Goal: Task Accomplishment & Management: Use online tool/utility

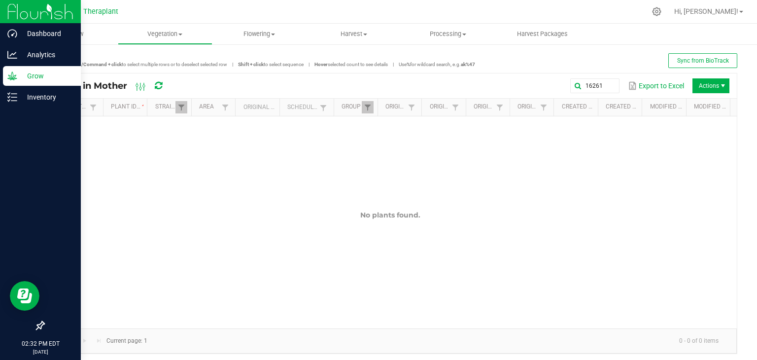
click at [22, 74] on p "Grow" at bounding box center [46, 76] width 59 height 12
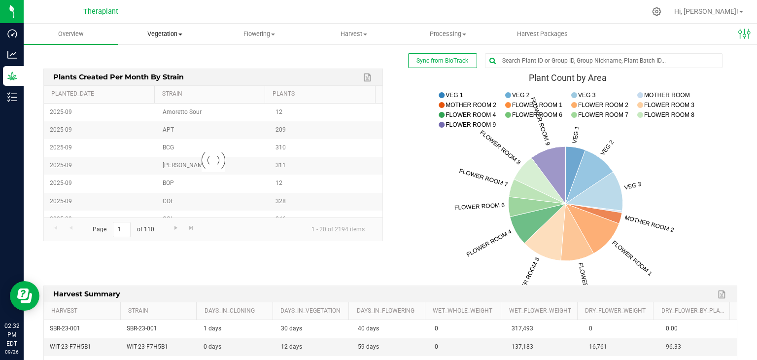
click at [180, 30] on span "Vegetation" at bounding box center [164, 34] width 93 height 9
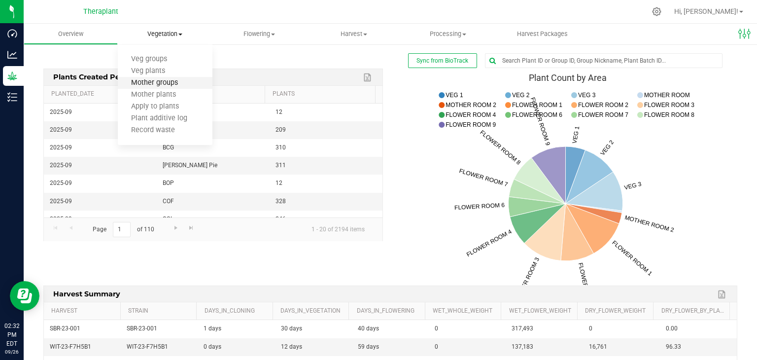
click at [180, 85] on span "Mother groups" at bounding box center [154, 83] width 73 height 8
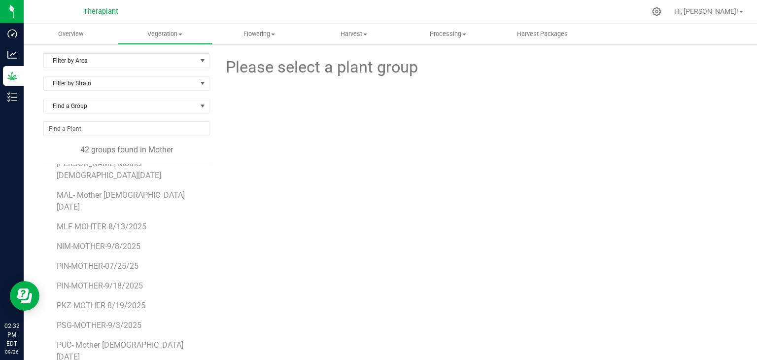
scroll to position [343, 0]
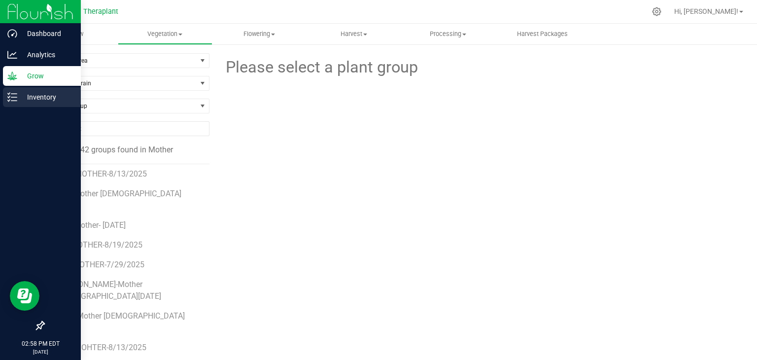
click at [36, 101] on p "Inventory" at bounding box center [46, 97] width 59 height 12
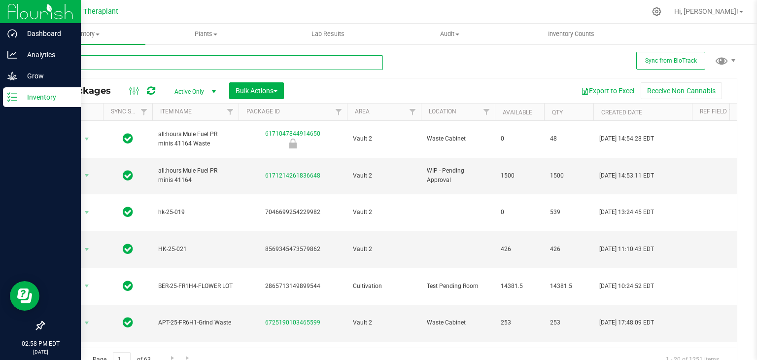
click at [124, 58] on input "text" at bounding box center [213, 62] width 340 height 15
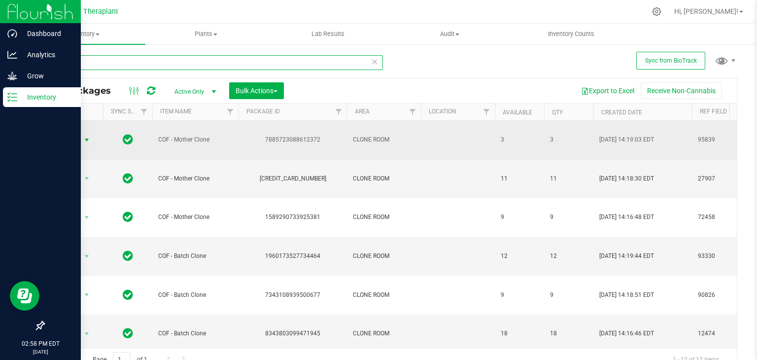
type input "COF"
click at [84, 140] on span "select" at bounding box center [87, 140] width 8 height 8
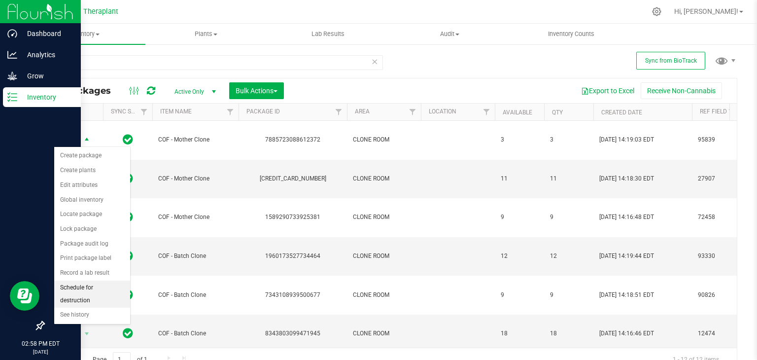
click at [87, 287] on li "Schedule for destruction" at bounding box center [92, 294] width 76 height 27
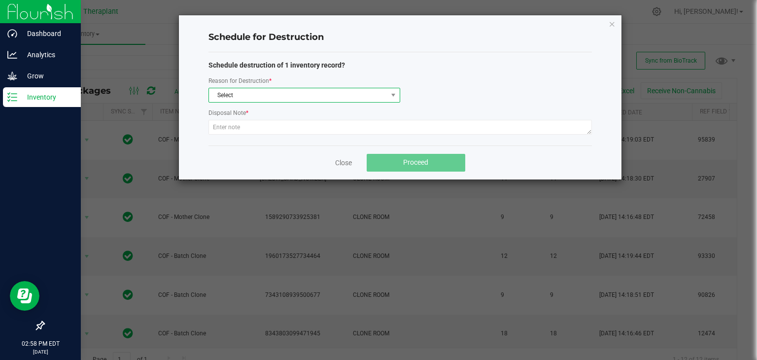
click at [282, 97] on span "Select" at bounding box center [298, 95] width 178 height 14
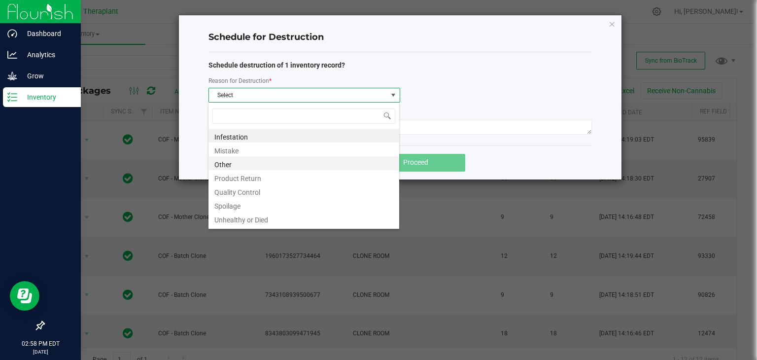
scroll to position [14, 191]
click at [232, 164] on li "Other" at bounding box center [304, 163] width 191 height 14
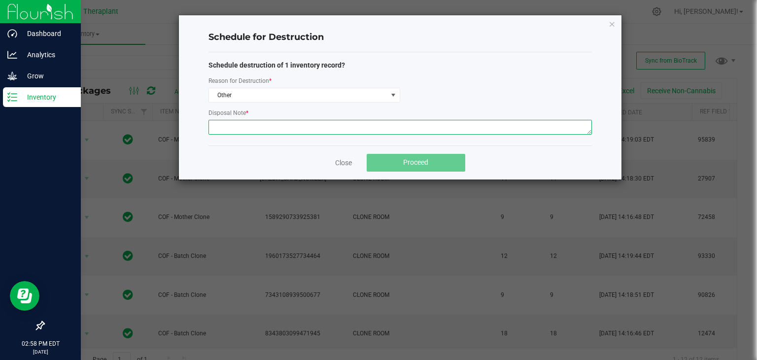
click at [243, 130] on textarea at bounding box center [401, 127] width 384 height 15
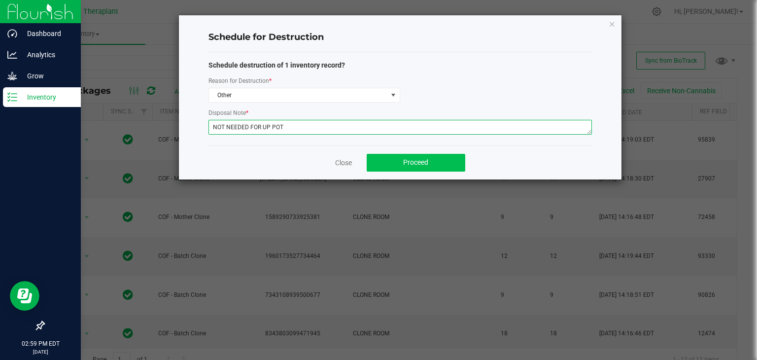
type textarea "NOT NEEDED FOR UP POT"
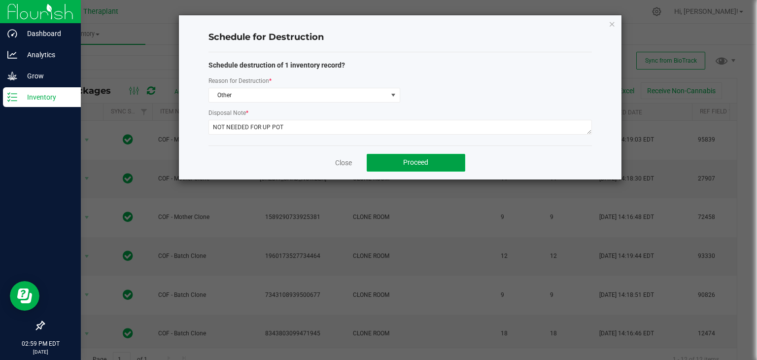
click at [426, 163] on span "Proceed" at bounding box center [415, 162] width 25 height 8
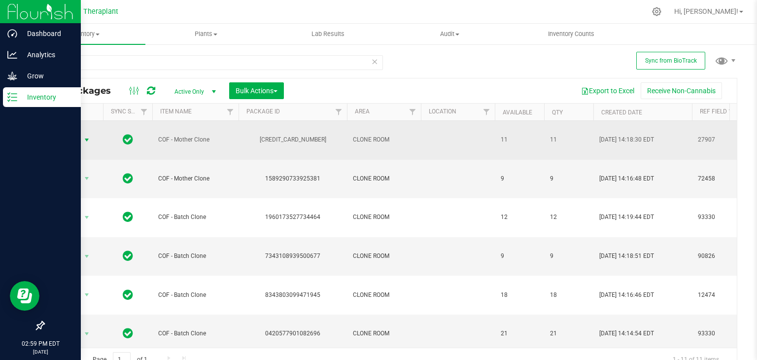
click at [86, 139] on span "select" at bounding box center [87, 140] width 8 height 8
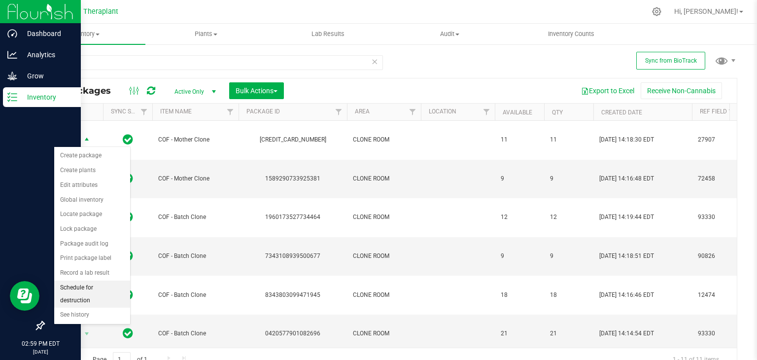
click at [88, 284] on li "Schedule for destruction" at bounding box center [92, 294] width 76 height 27
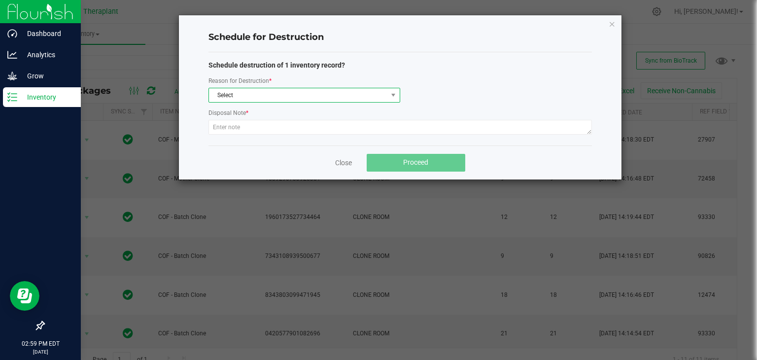
click at [290, 97] on span "Select" at bounding box center [298, 95] width 178 height 14
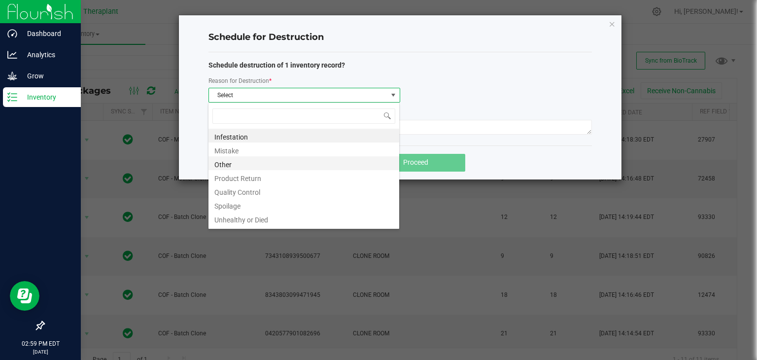
click at [223, 164] on li "Other" at bounding box center [304, 163] width 191 height 14
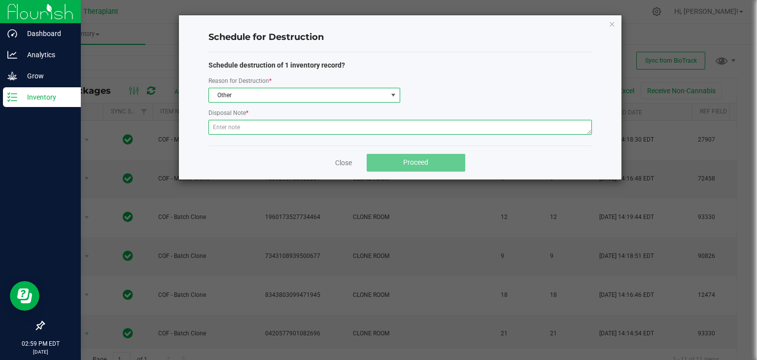
click at [229, 127] on textarea at bounding box center [401, 127] width 384 height 15
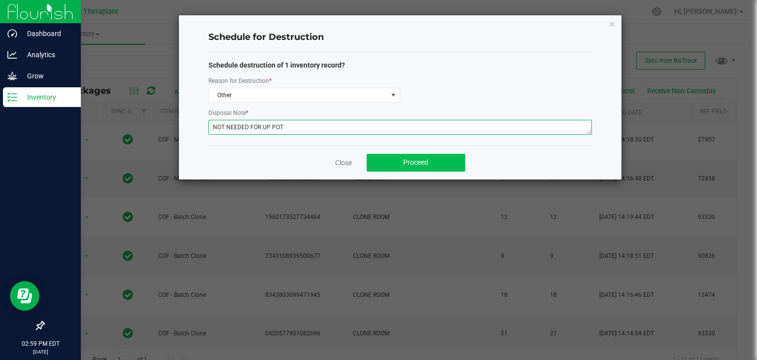
type textarea "NOT NEEDED FOR UP POT"
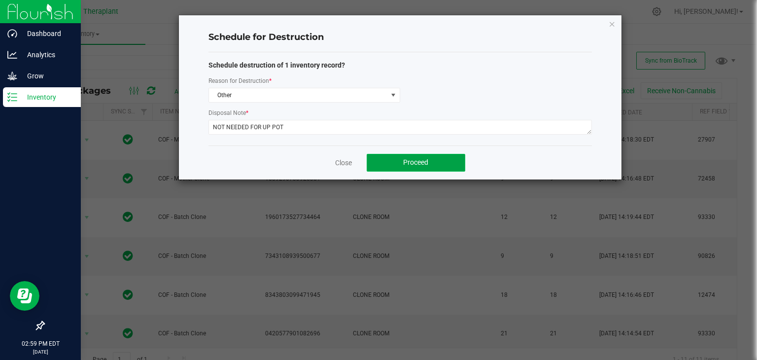
click at [431, 165] on button "Proceed" at bounding box center [416, 163] width 99 height 18
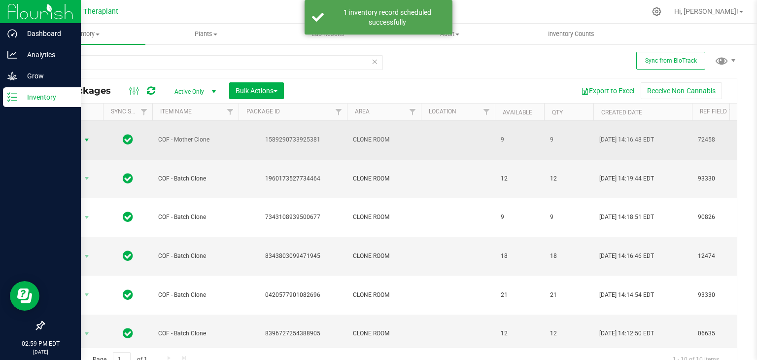
click at [87, 139] on span "select" at bounding box center [87, 140] width 8 height 8
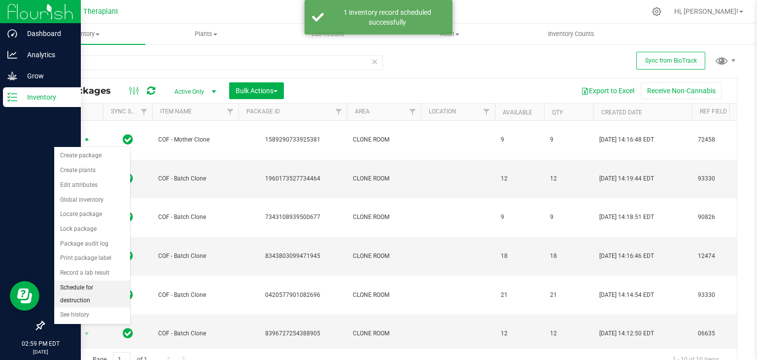
click at [87, 287] on li "Schedule for destruction" at bounding box center [92, 294] width 76 height 27
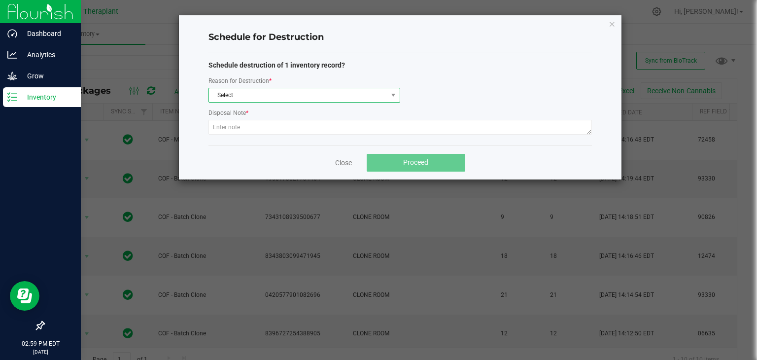
click at [243, 91] on span "Select" at bounding box center [298, 95] width 178 height 14
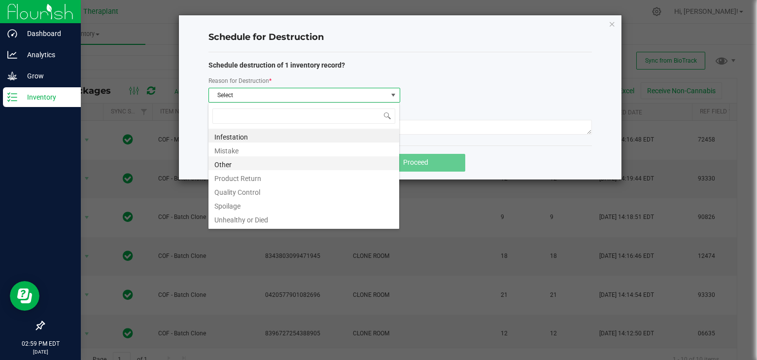
click at [233, 163] on li "Other" at bounding box center [304, 163] width 191 height 14
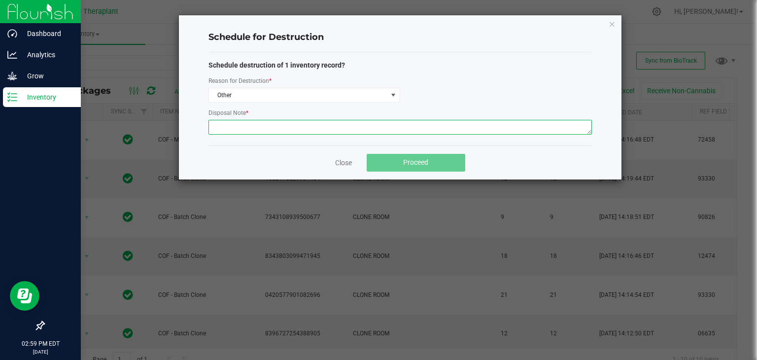
click at [231, 131] on textarea at bounding box center [401, 127] width 384 height 15
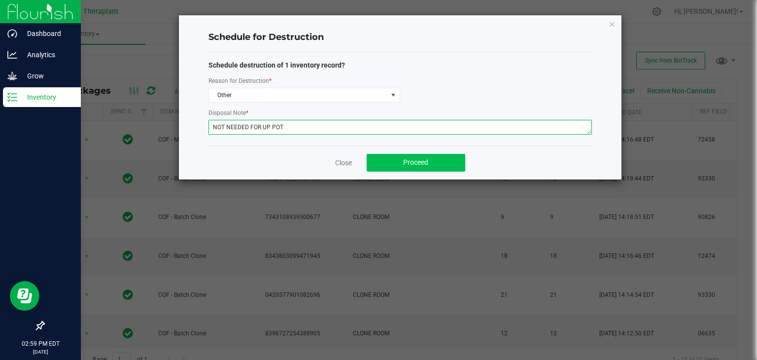
type textarea "NOT NEEDED FOR UP POT"
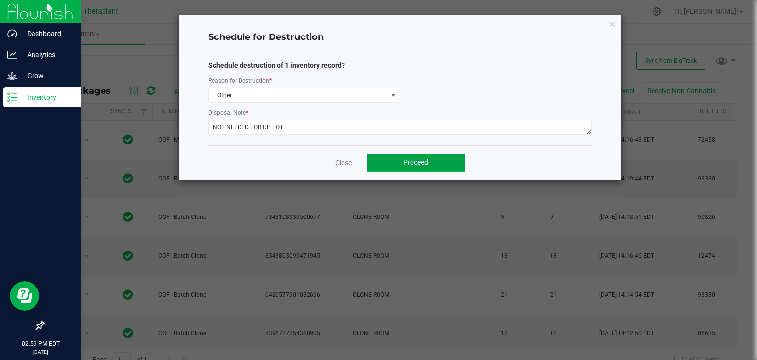
click at [382, 170] on button "Proceed" at bounding box center [416, 163] width 99 height 18
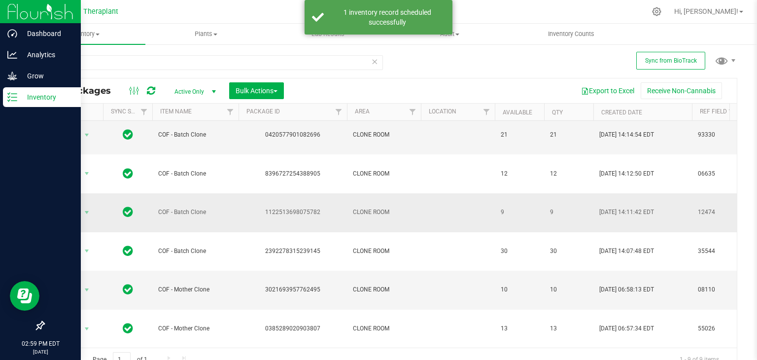
scroll to position [11, 0]
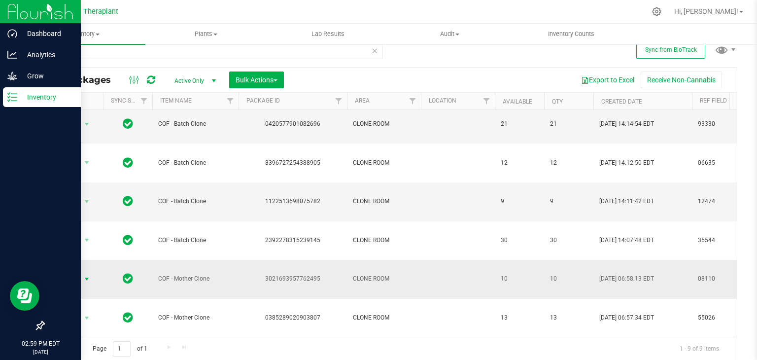
click at [85, 275] on span "select" at bounding box center [87, 279] width 8 height 8
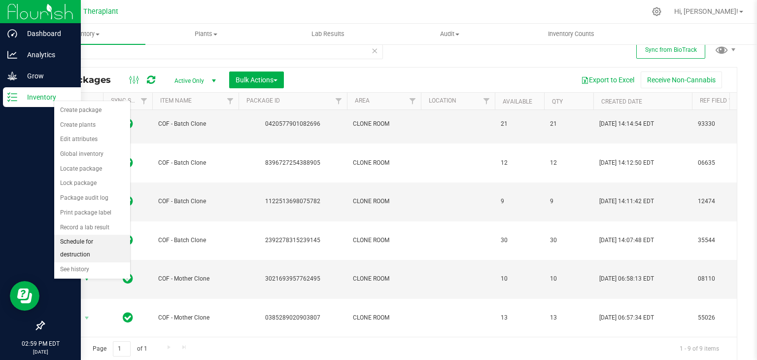
click at [83, 238] on li "Schedule for destruction" at bounding box center [92, 248] width 76 height 27
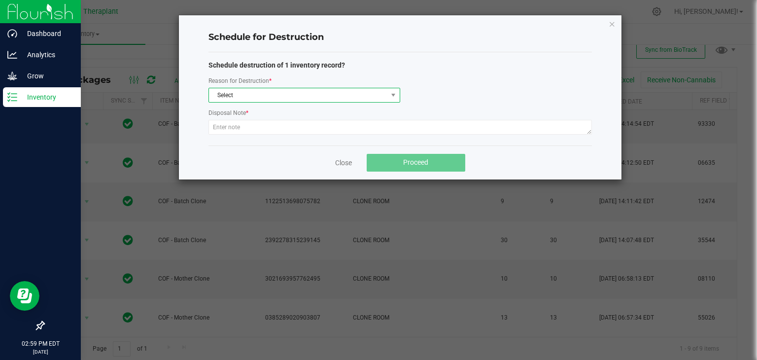
click at [241, 100] on span "Select" at bounding box center [298, 95] width 178 height 14
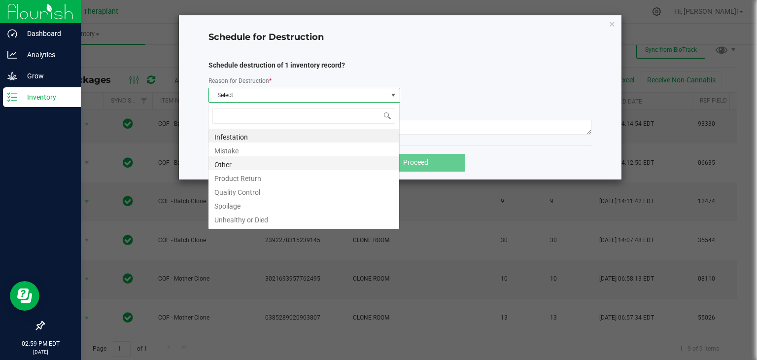
scroll to position [14, 191]
click at [219, 169] on li "Other" at bounding box center [304, 163] width 191 height 14
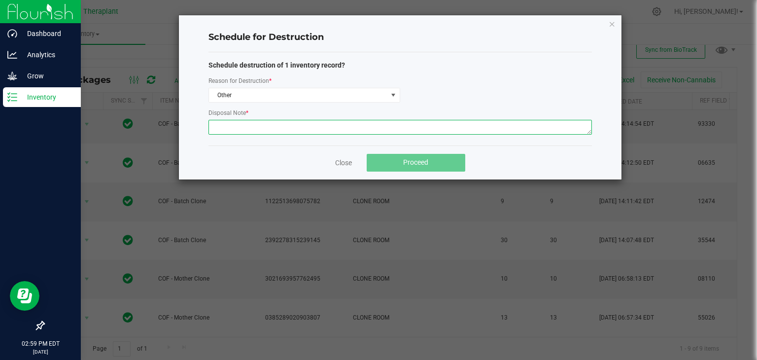
click at [237, 124] on textarea at bounding box center [401, 127] width 384 height 15
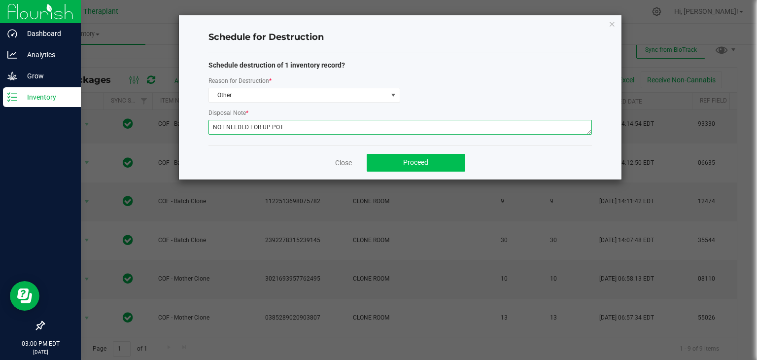
type textarea "NOT NEEDED FOR UP POT"
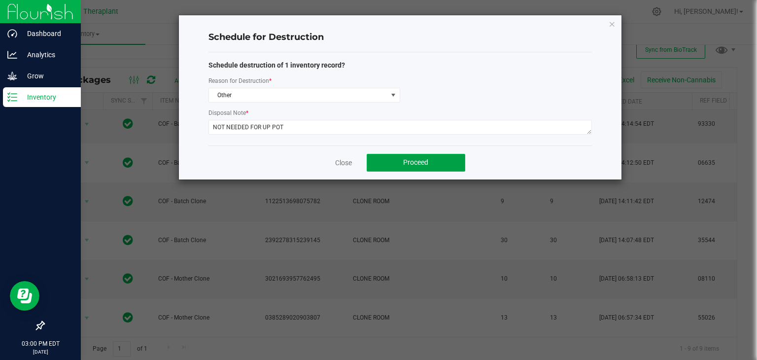
click at [383, 158] on button "Proceed" at bounding box center [416, 163] width 99 height 18
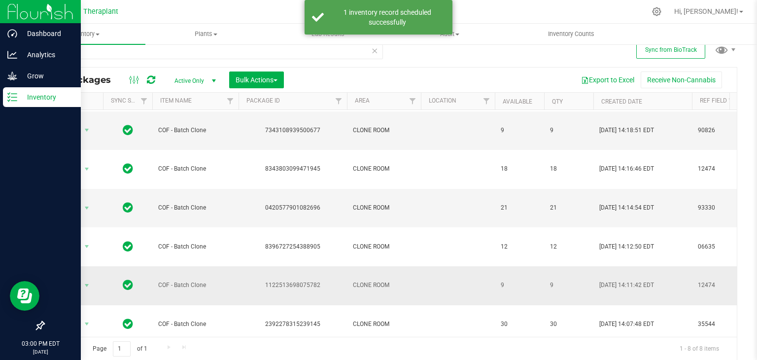
scroll to position [89, 0]
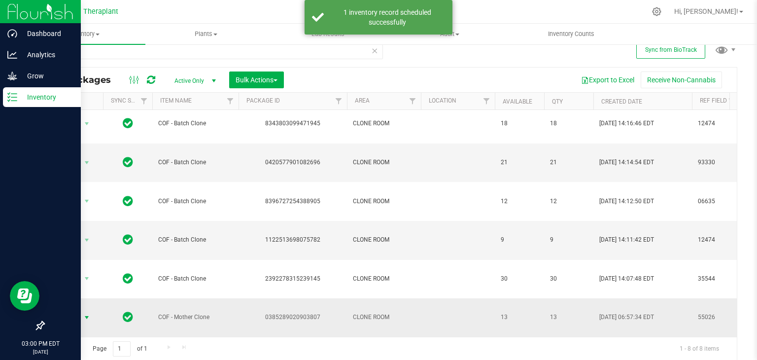
click at [87, 314] on span "select" at bounding box center [87, 318] width 8 height 8
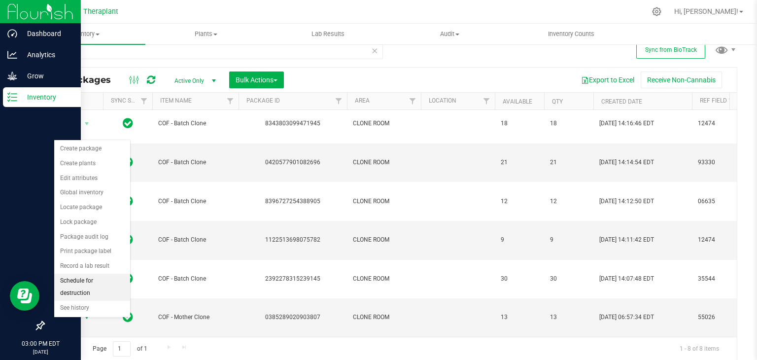
click at [81, 279] on li "Schedule for destruction" at bounding box center [92, 287] width 76 height 27
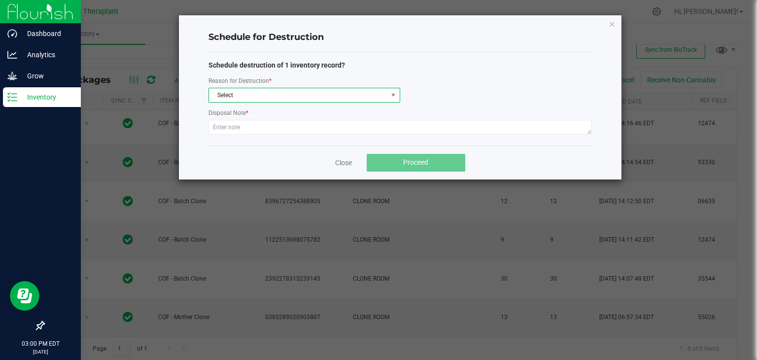
click at [275, 97] on span "Select" at bounding box center [298, 95] width 178 height 14
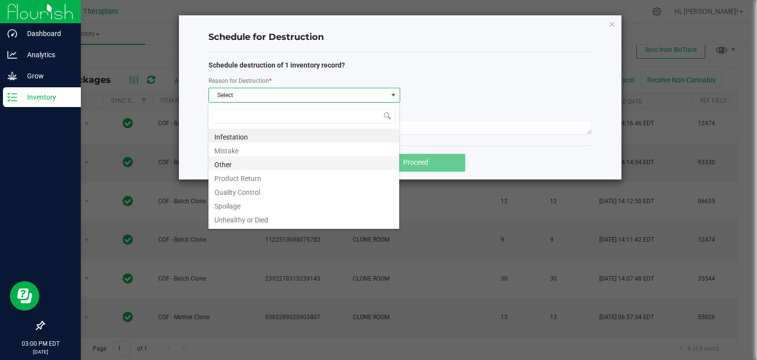
scroll to position [14, 191]
click at [229, 166] on li "Other" at bounding box center [304, 163] width 191 height 14
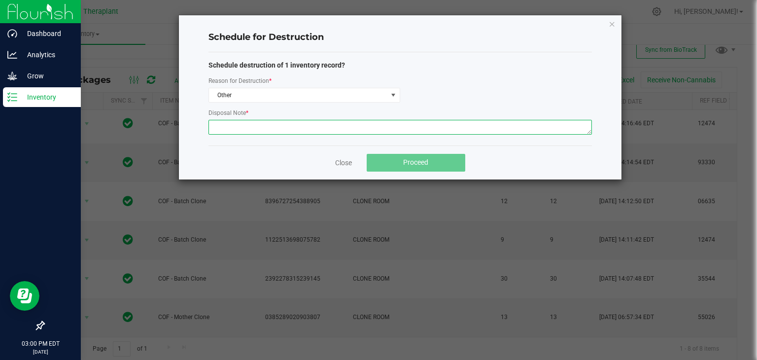
click at [231, 133] on textarea at bounding box center [401, 127] width 384 height 15
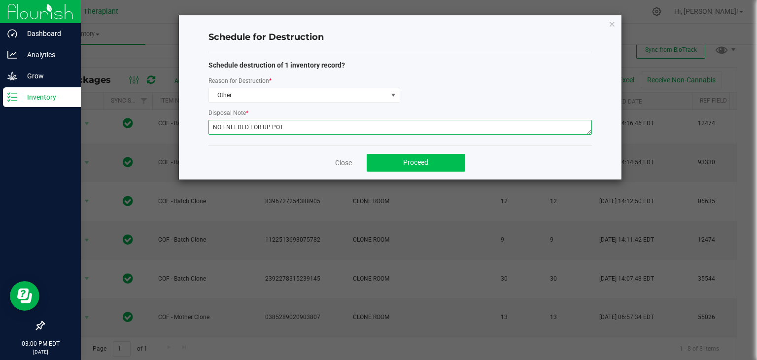
type textarea "NOT NEEDED FOR UP POT"
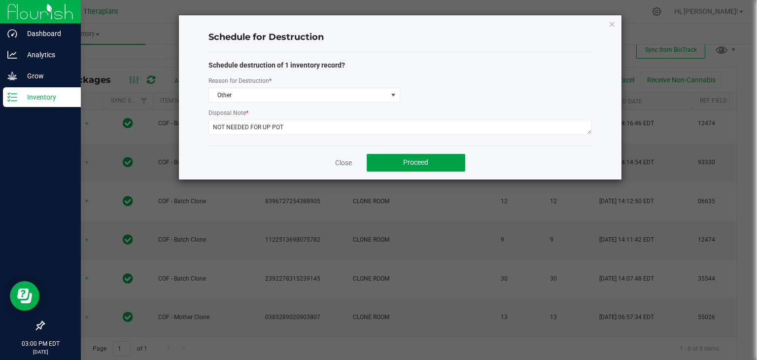
click at [410, 160] on span "Proceed" at bounding box center [415, 162] width 25 height 8
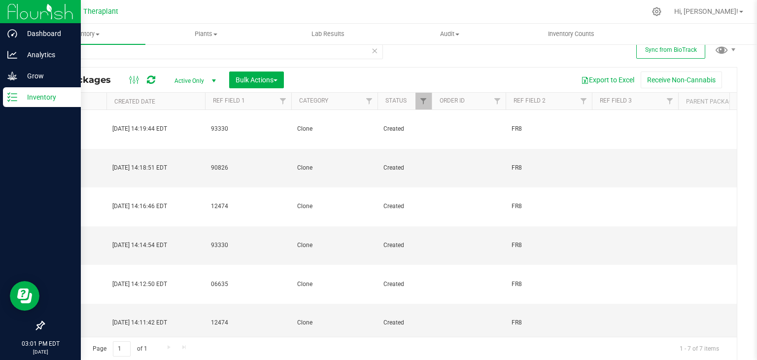
scroll to position [0, 0]
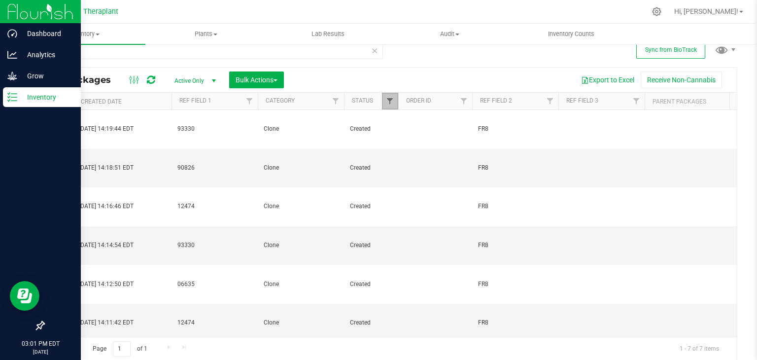
click at [388, 101] on span "Filter" at bounding box center [390, 101] width 8 height 8
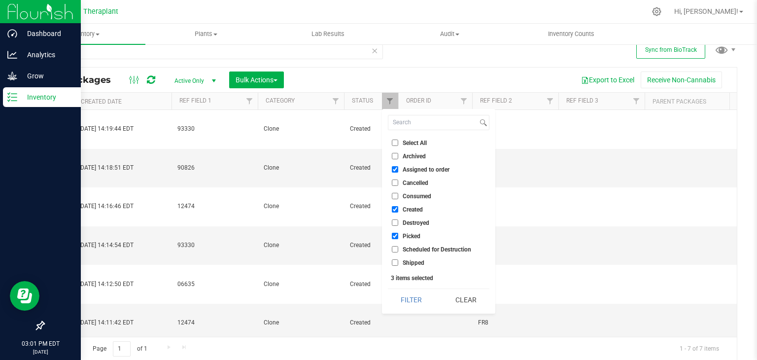
click at [393, 170] on input "Assigned to order" at bounding box center [395, 169] width 6 height 6
checkbox input "false"
click at [399, 210] on label "Created" at bounding box center [407, 209] width 31 height 6
click at [398, 210] on input "Created" at bounding box center [395, 209] width 6 height 6
checkbox input "false"
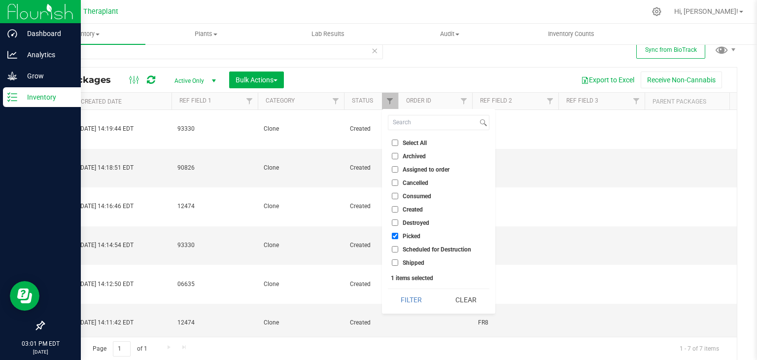
click at [395, 235] on input "Picked" at bounding box center [395, 236] width 6 height 6
checkbox input "false"
click at [393, 248] on input "Scheduled for Destruction" at bounding box center [395, 249] width 6 height 6
checkbox input "true"
click at [400, 296] on button "Filter" at bounding box center [411, 300] width 47 height 22
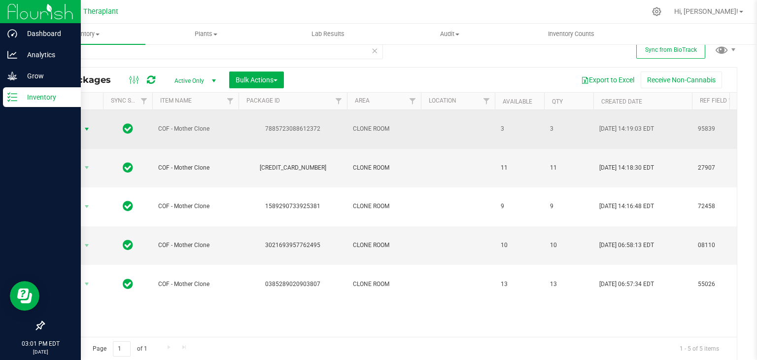
click at [82, 132] on span "select" at bounding box center [87, 129] width 12 height 14
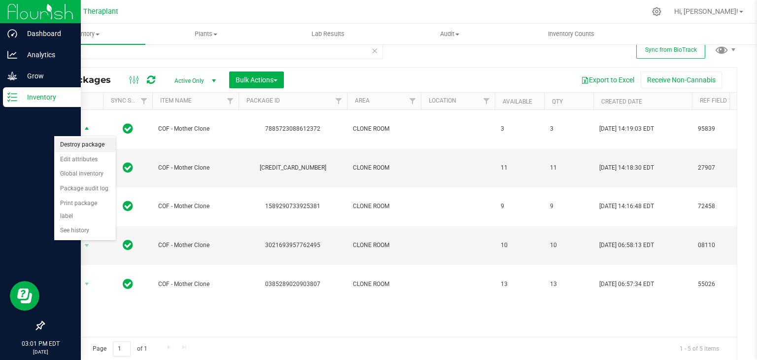
click at [84, 145] on li "Destroy package" at bounding box center [85, 145] width 62 height 15
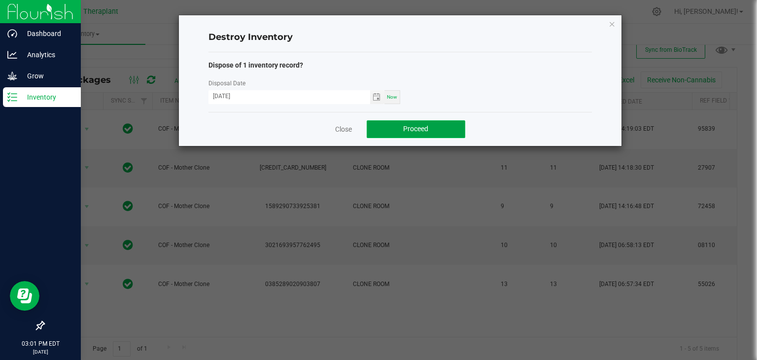
click at [425, 133] on button "Proceed" at bounding box center [416, 129] width 99 height 18
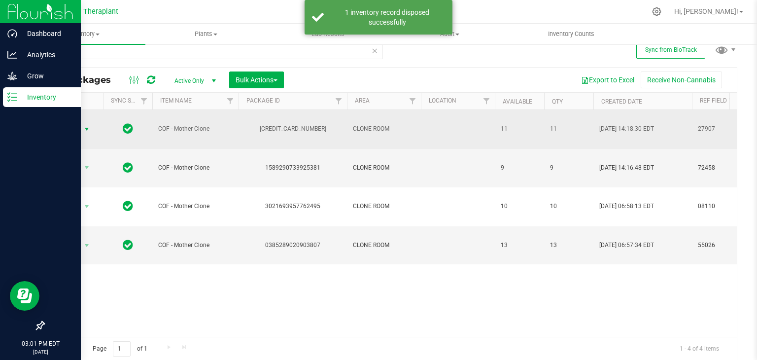
click at [87, 131] on span "select" at bounding box center [87, 129] width 8 height 8
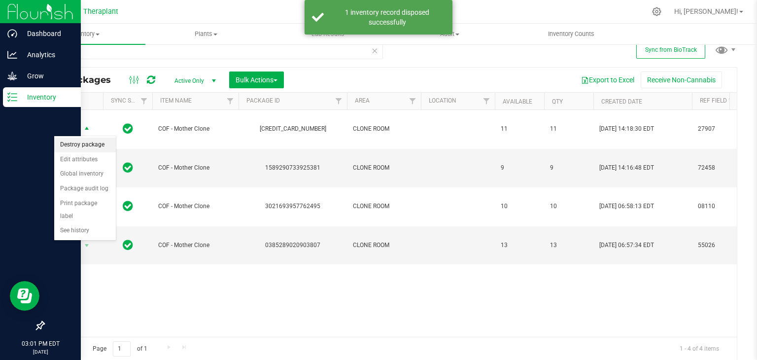
click at [85, 148] on li "Destroy package" at bounding box center [85, 145] width 62 height 15
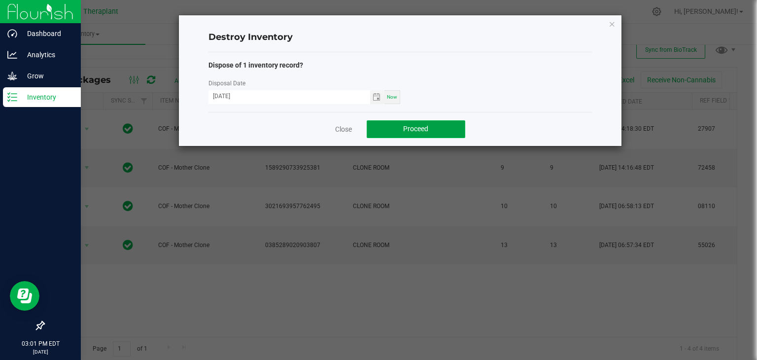
click at [402, 130] on button "Proceed" at bounding box center [416, 129] width 99 height 18
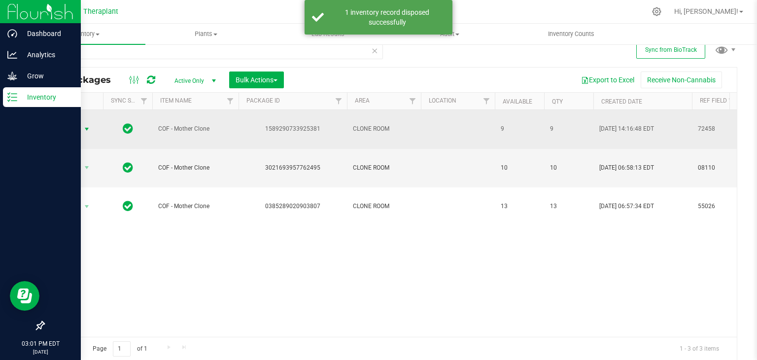
click at [88, 129] on span "select" at bounding box center [87, 129] width 8 height 8
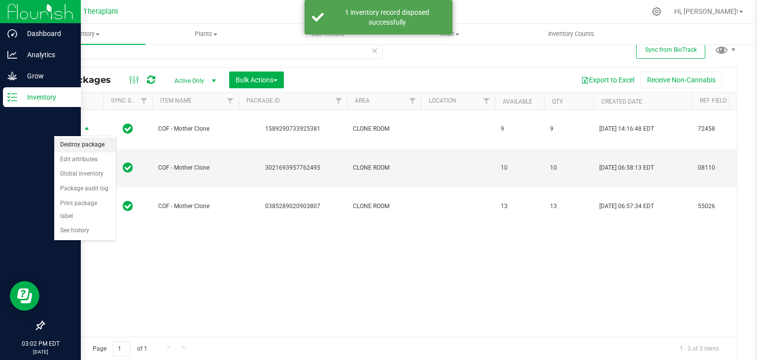
click at [83, 145] on li "Destroy package" at bounding box center [85, 145] width 62 height 15
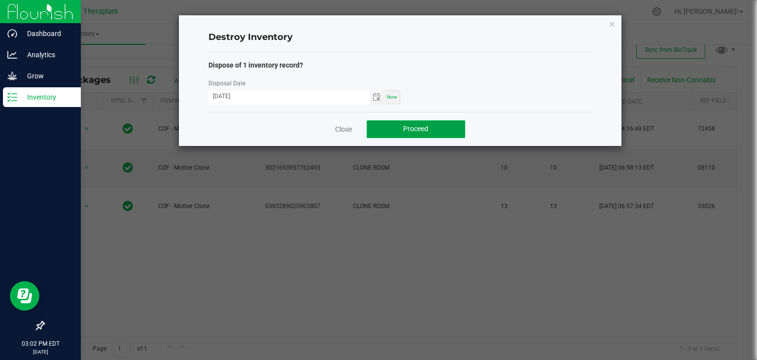
click at [381, 125] on button "Proceed" at bounding box center [416, 129] width 99 height 18
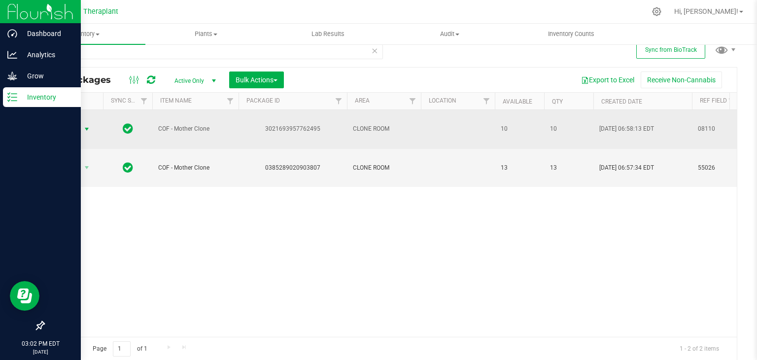
click at [84, 130] on span "select" at bounding box center [87, 129] width 8 height 8
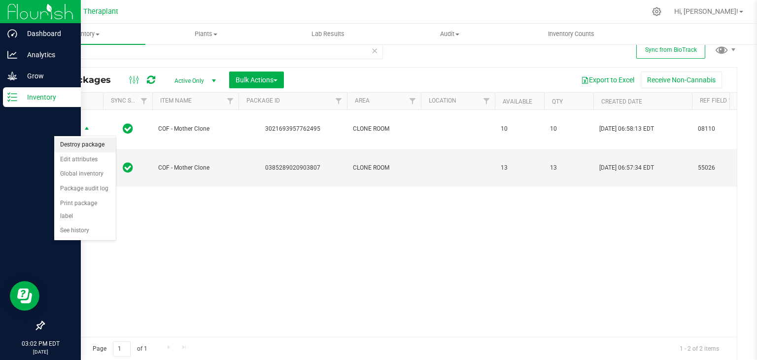
click at [85, 146] on li "Destroy package" at bounding box center [85, 145] width 62 height 15
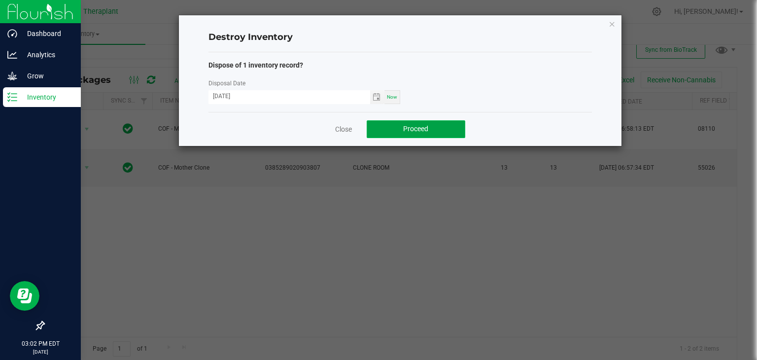
click at [411, 134] on button "Proceed" at bounding box center [416, 129] width 99 height 18
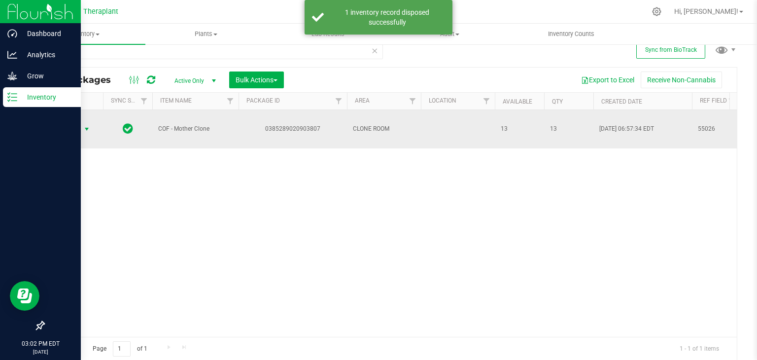
click at [86, 130] on span "select" at bounding box center [87, 129] width 8 height 8
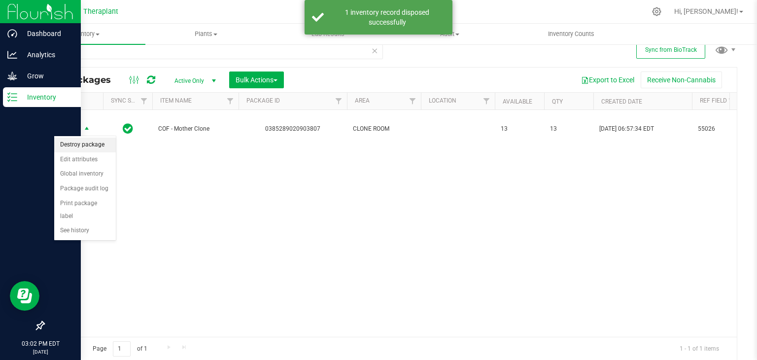
click at [87, 142] on li "Destroy package" at bounding box center [85, 145] width 62 height 15
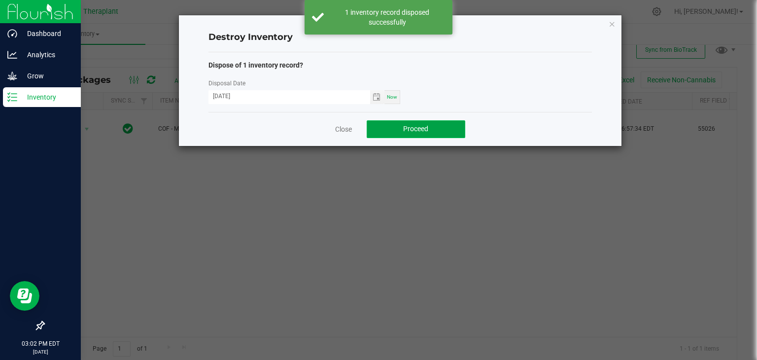
click at [423, 129] on span "Proceed" at bounding box center [415, 129] width 25 height 8
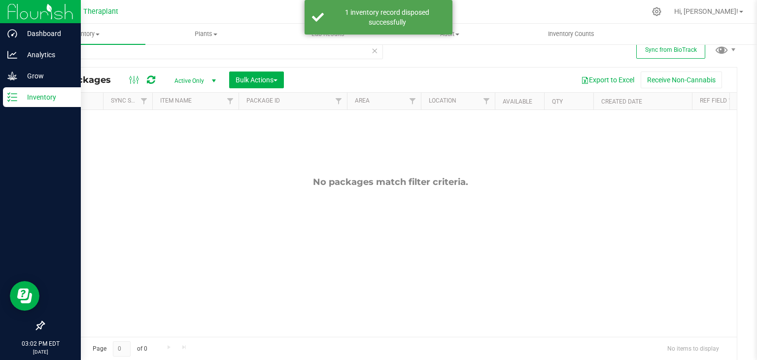
click at [373, 51] on icon at bounding box center [374, 50] width 7 height 12
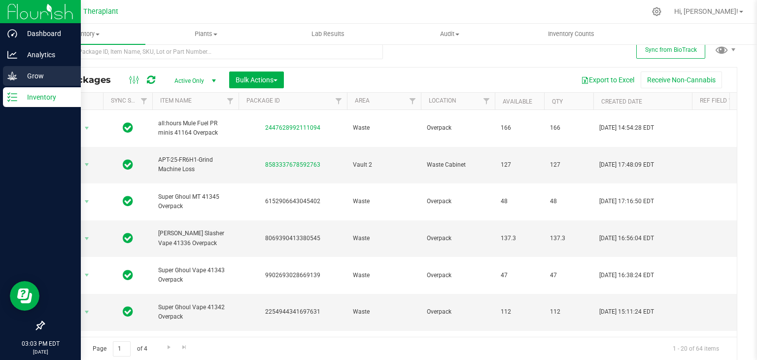
click at [8, 80] on icon at bounding box center [12, 76] width 10 height 10
